Goal: Use online tool/utility: Use online tool/utility

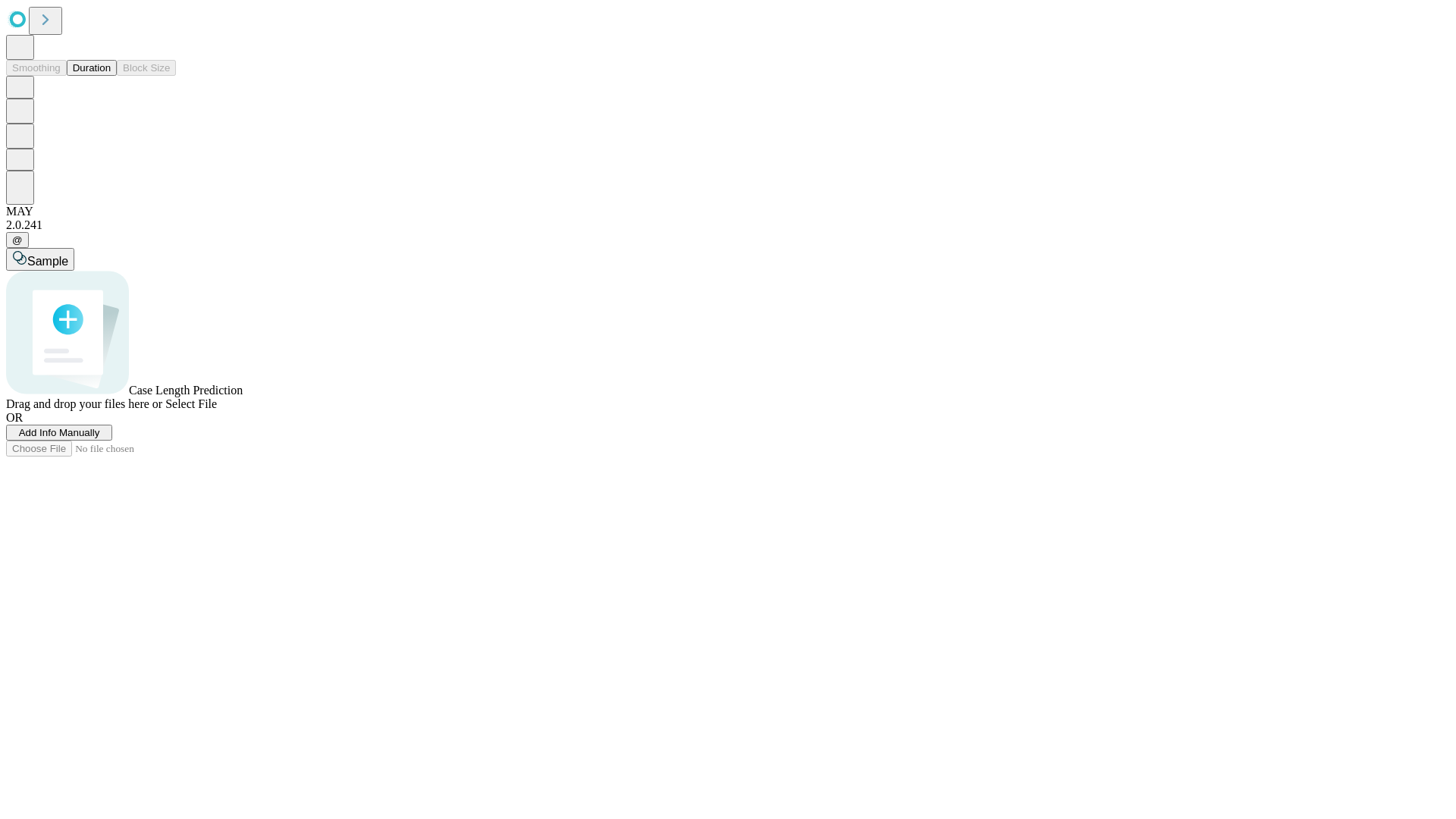
click at [111, 76] on button "Duration" at bounding box center [92, 67] width 50 height 16
click at [217, 410] on span "Select File" at bounding box center [191, 403] width 51 height 13
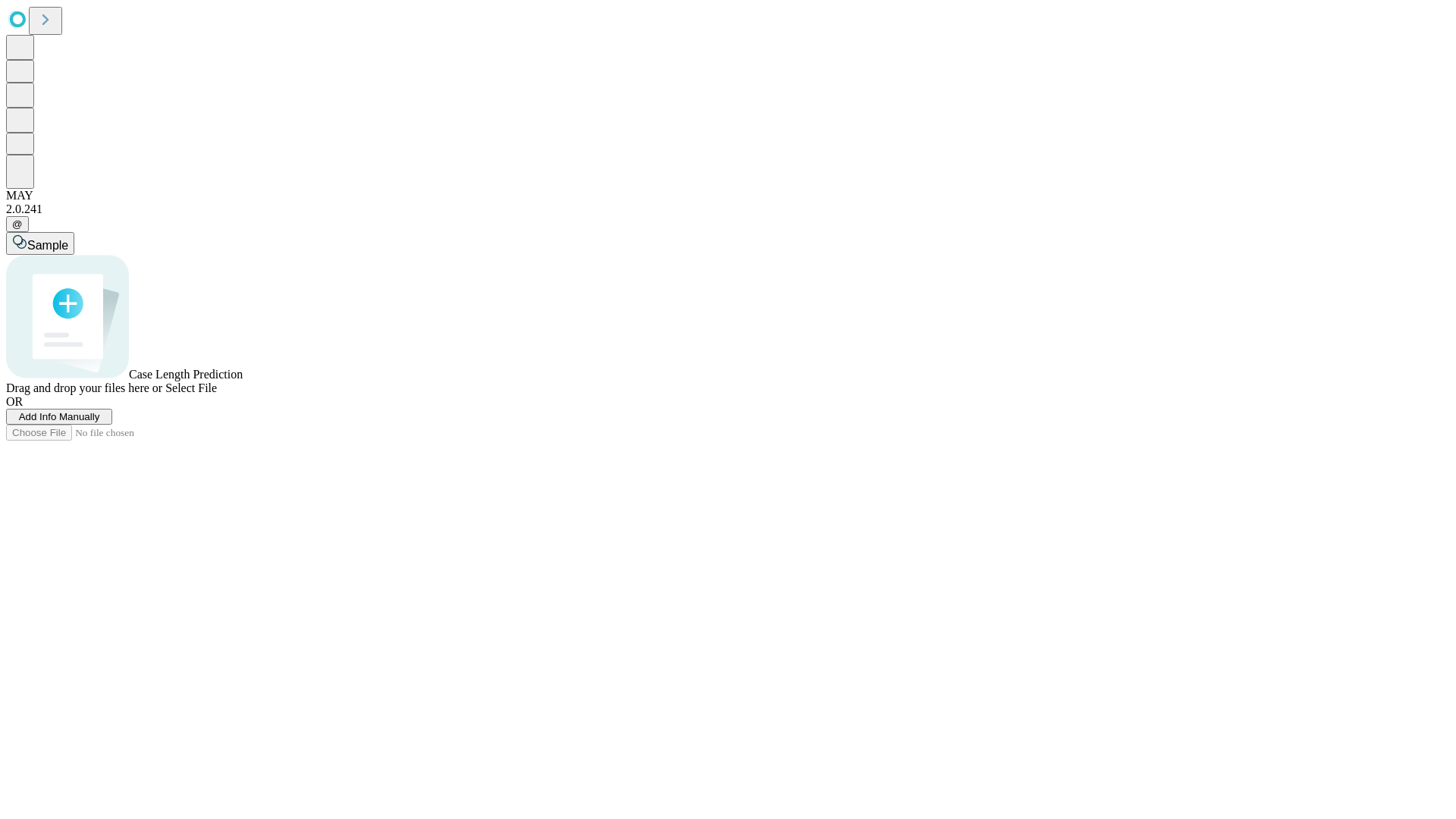
click at [217, 394] on span "Select File" at bounding box center [191, 388] width 51 height 13
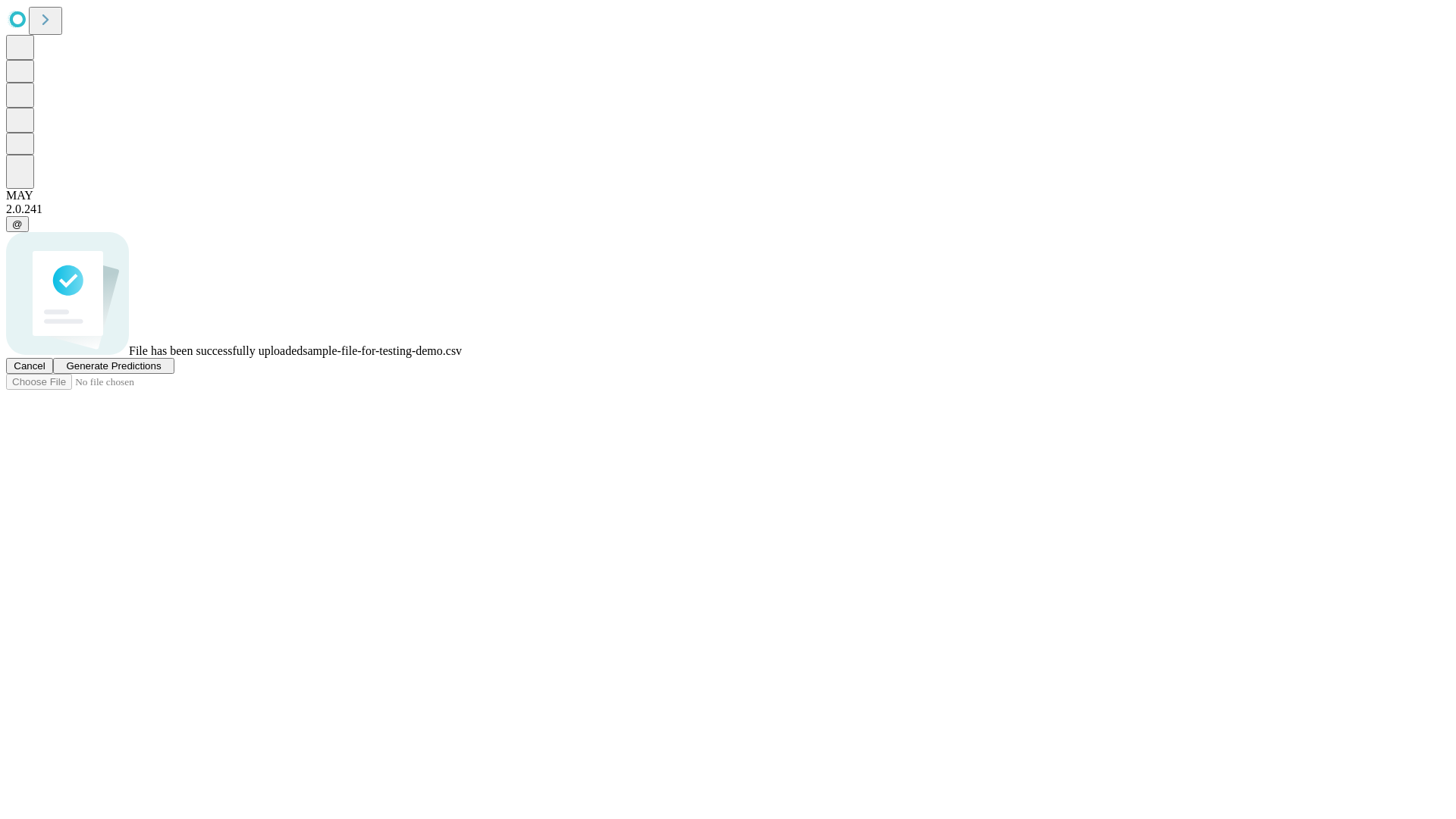
click at [161, 372] on span "Generate Predictions" at bounding box center [113, 365] width 95 height 11
